Goal: Information Seeking & Learning: Check status

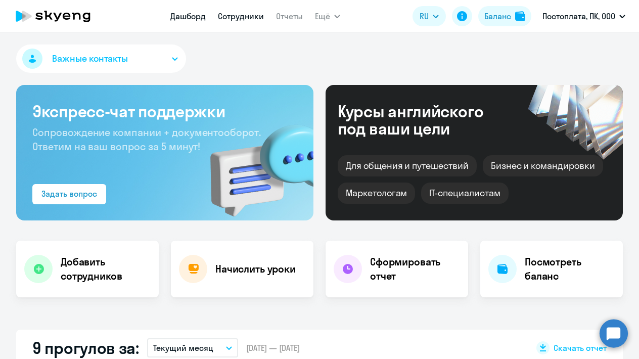
click at [228, 17] on link "Сотрудники" at bounding box center [241, 16] width 46 height 10
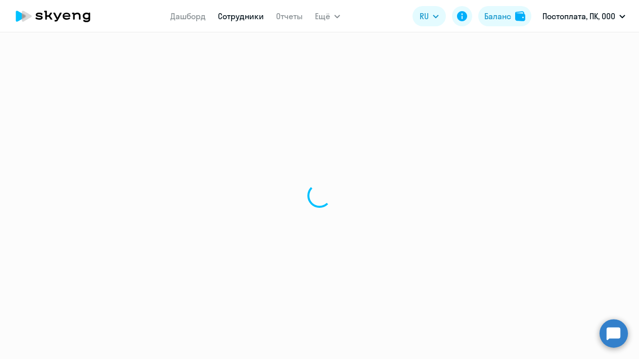
select select "30"
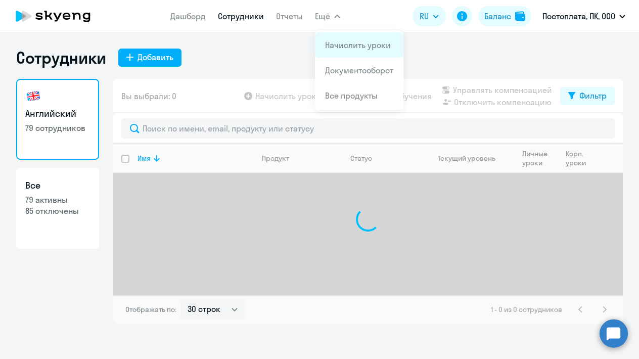
click at [330, 45] on link "Начислить уроки" at bounding box center [358, 45] width 66 height 10
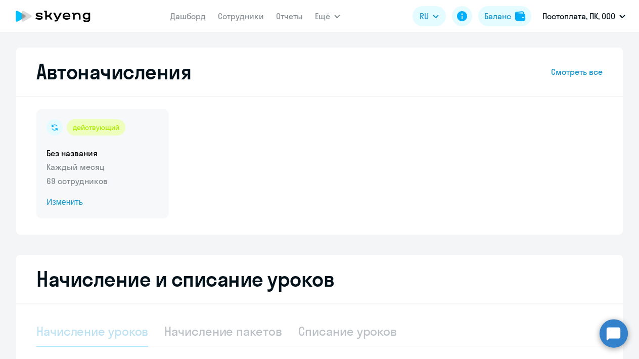
select select "10"
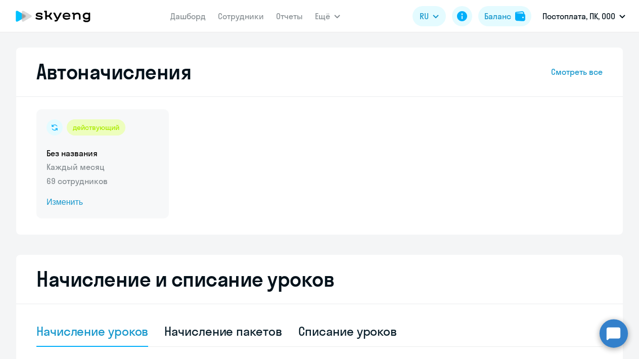
click at [63, 204] on span "Изменить" at bounding box center [102, 202] width 112 height 12
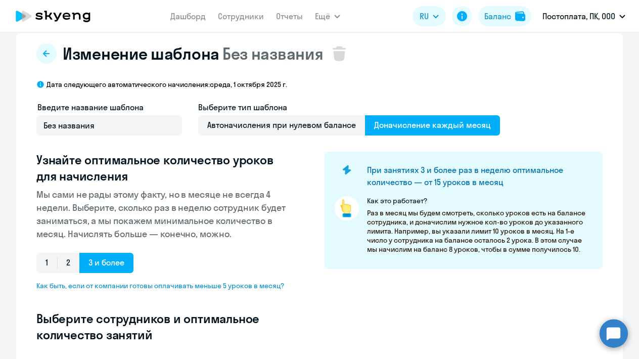
select select "10"
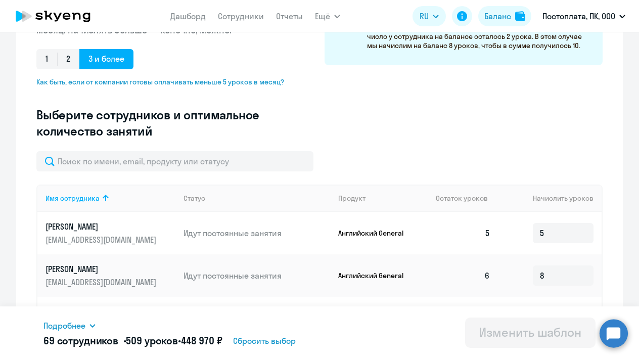
scroll to position [221, 0]
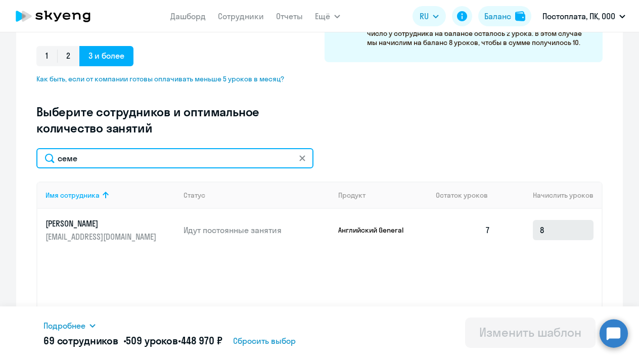
type input "семе"
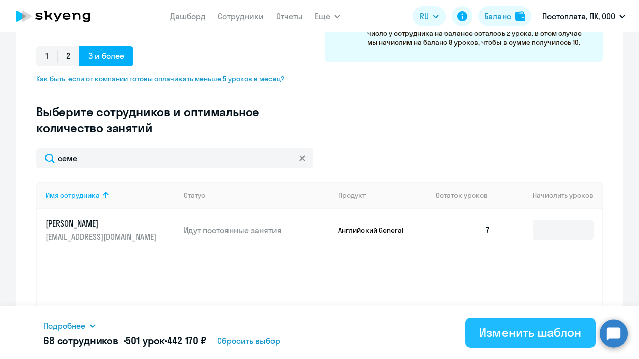
click at [528, 329] on div "Изменить шаблон" at bounding box center [530, 332] width 102 height 16
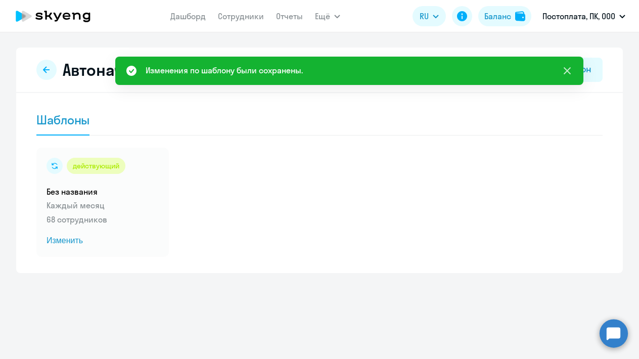
click at [570, 69] on icon at bounding box center [567, 71] width 12 height 12
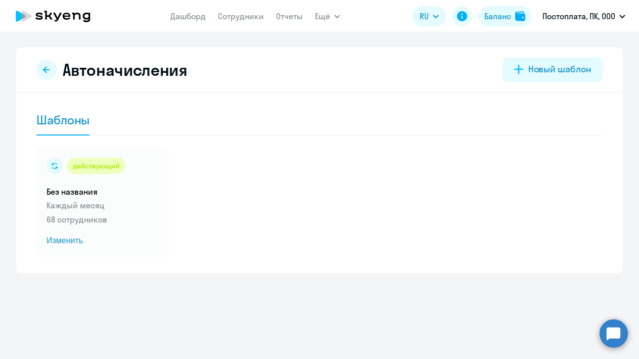
click at [65, 13] on icon at bounding box center [67, 16] width 8 height 7
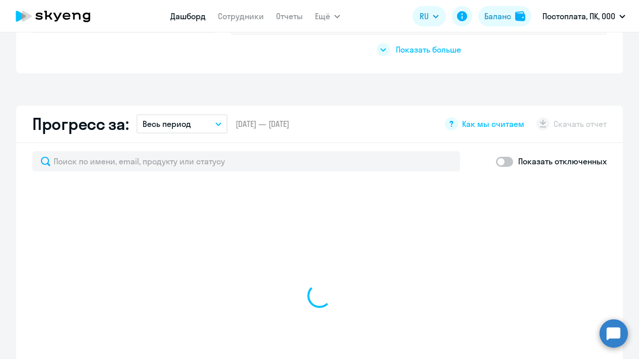
scroll to position [535, 0]
select select "30"
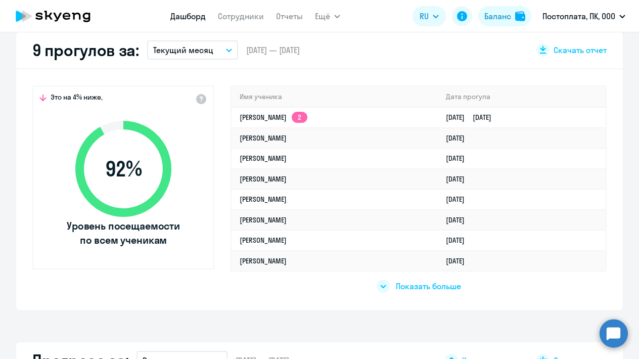
scroll to position [289, 0]
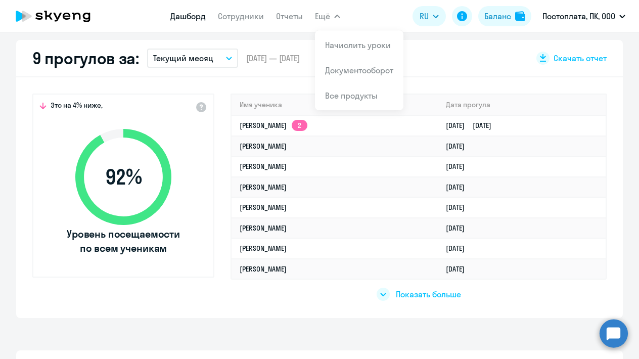
click at [229, 81] on div "Это на 4% ниже, 92 % Уровень посещаемости по всем ученикам Имя ученика [PERSON_…" at bounding box center [319, 197] width 606 height 240
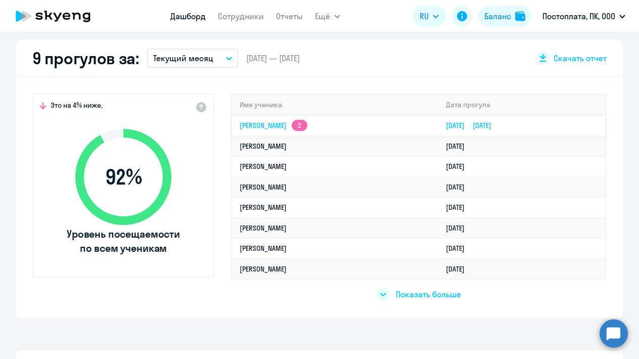
click at [269, 122] on link "[PERSON_NAME] 2" at bounding box center [273, 125] width 68 height 9
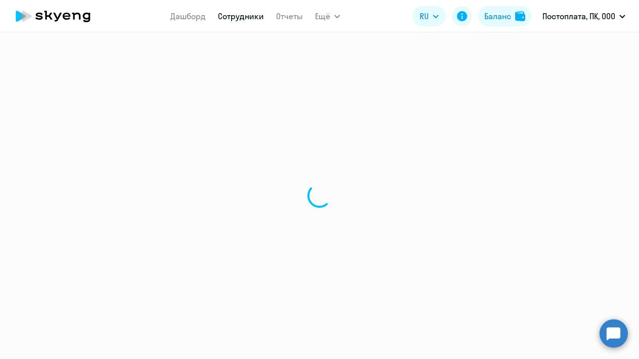
select select "english"
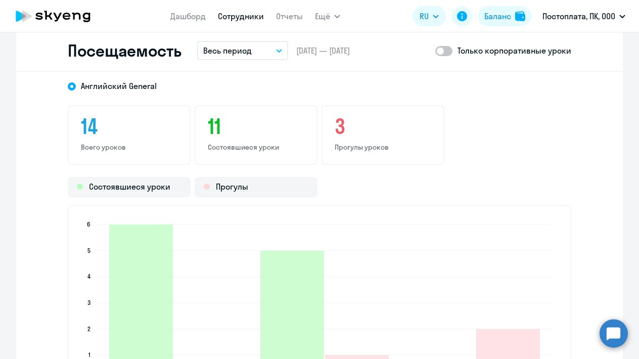
scroll to position [1204, 0]
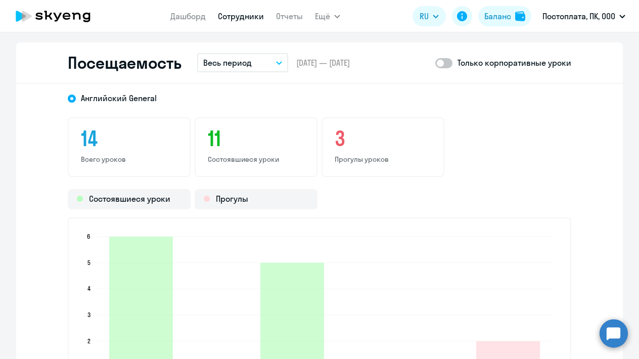
click at [449, 62] on span at bounding box center [443, 63] width 17 height 10
click at [435, 63] on input "checkbox" at bounding box center [434, 63] width 1 height 1
checkbox input "true"
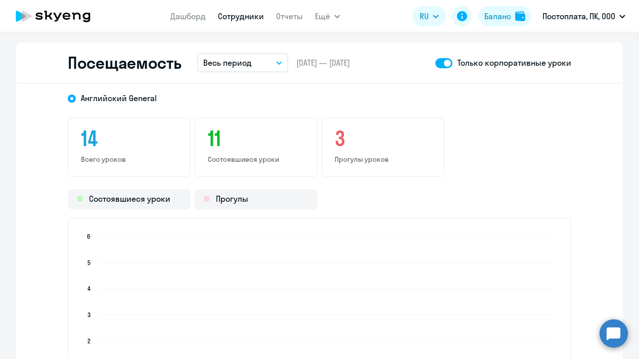
click at [258, 64] on button "Весь период" at bounding box center [242, 62] width 91 height 19
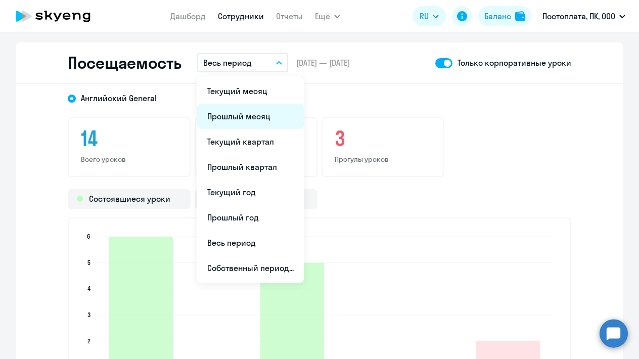
click at [234, 112] on li "Прошлый месяц" at bounding box center [250, 116] width 107 height 25
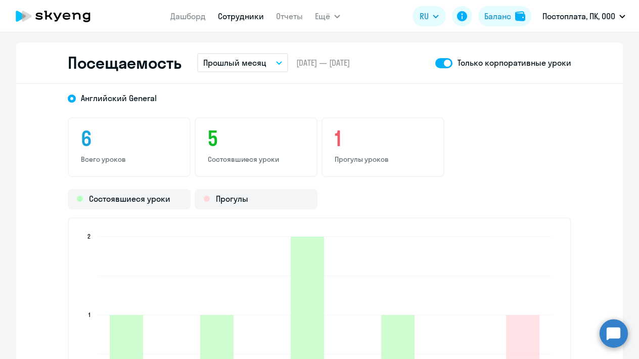
click at [245, 66] on p "Прошлый месяц" at bounding box center [234, 63] width 63 height 12
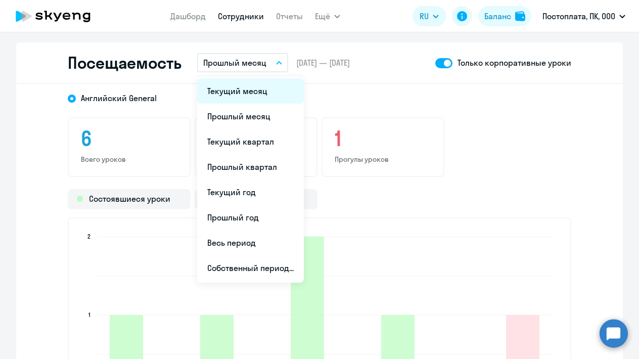
click at [237, 92] on li "Текущий месяц" at bounding box center [250, 90] width 107 height 25
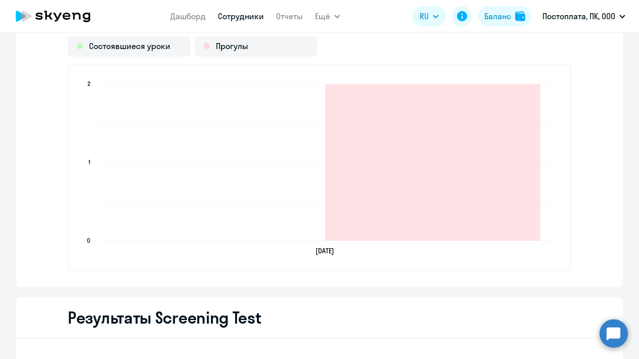
scroll to position [1358, 0]
